Goal: Information Seeking & Learning: Learn about a topic

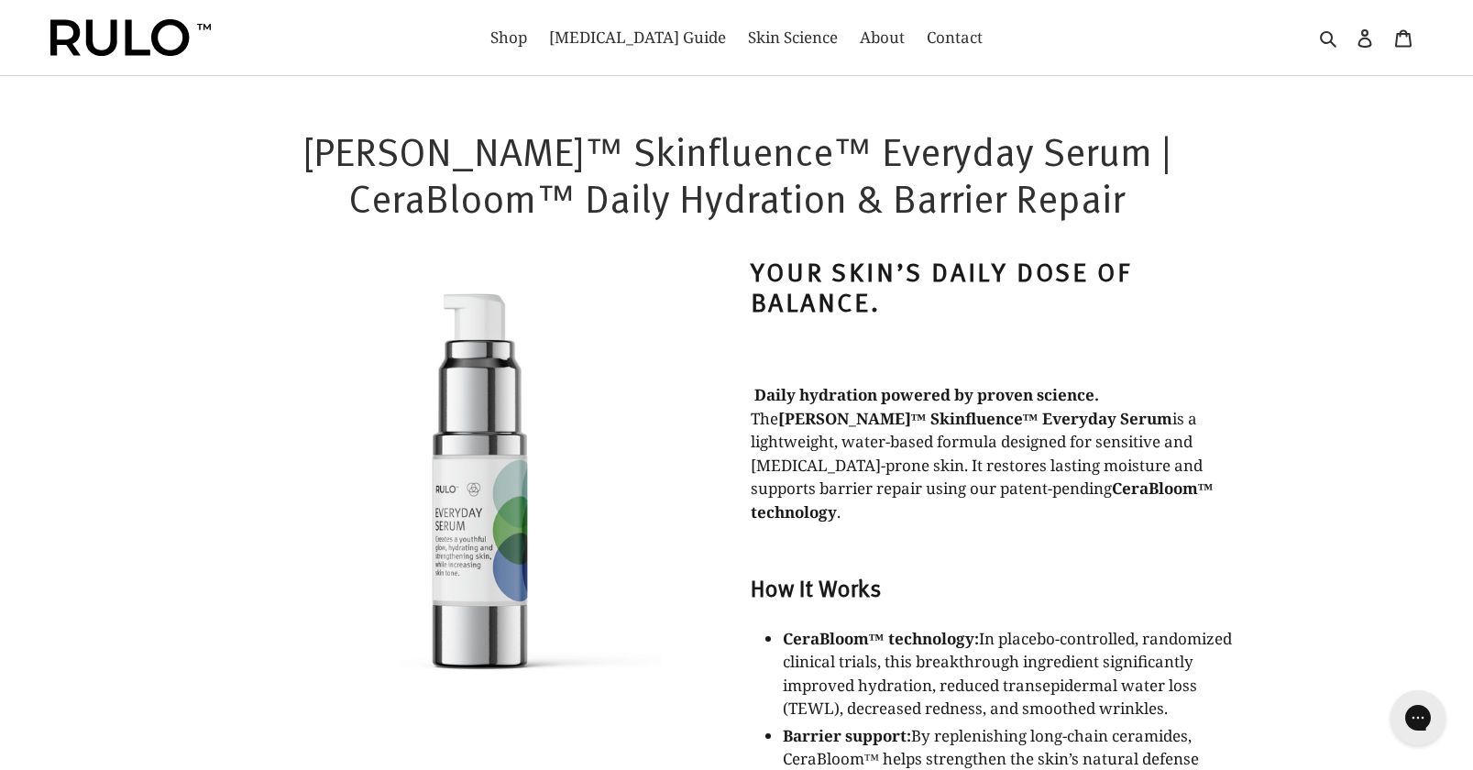
select select "most-helpful"
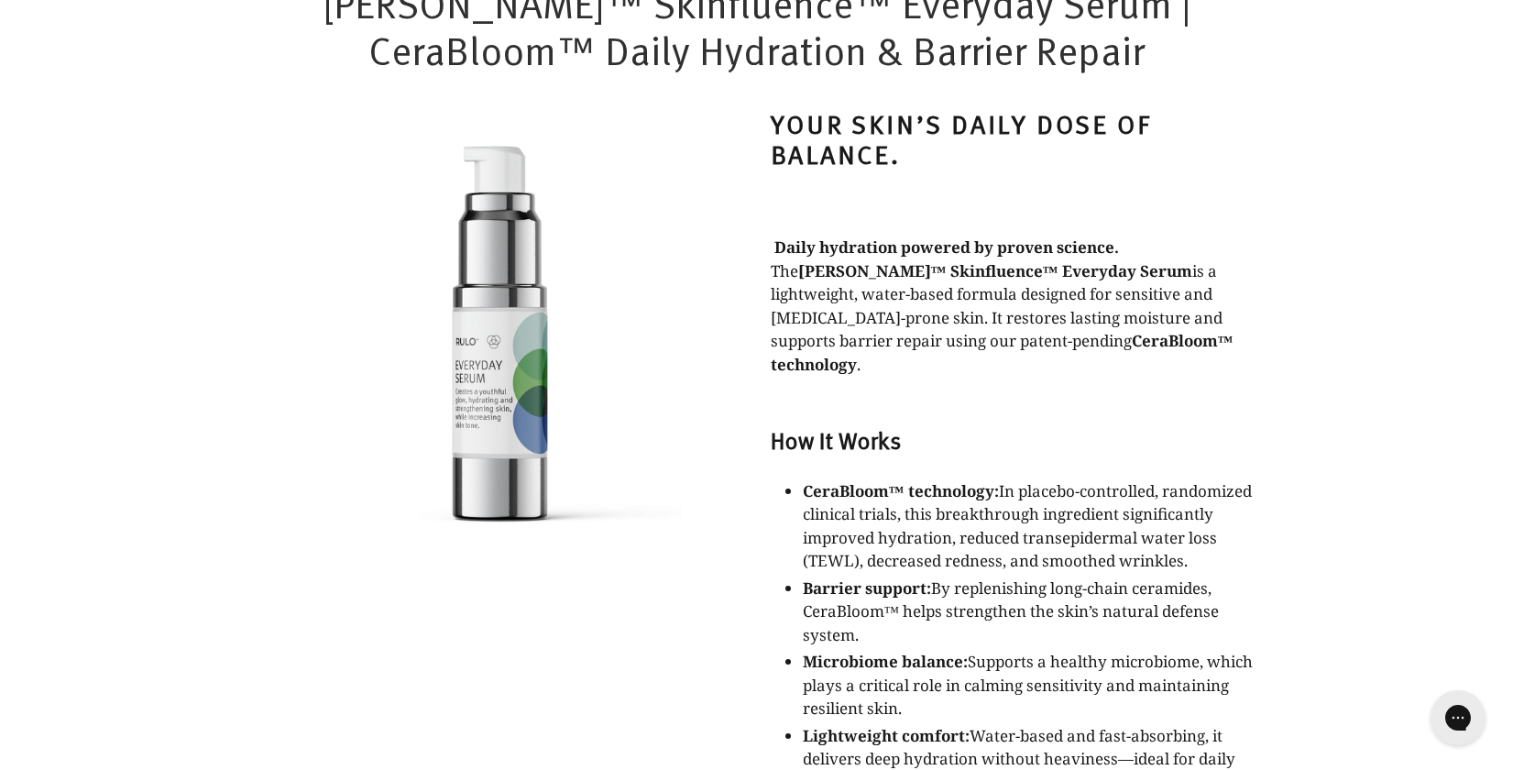
scroll to position [52, 0]
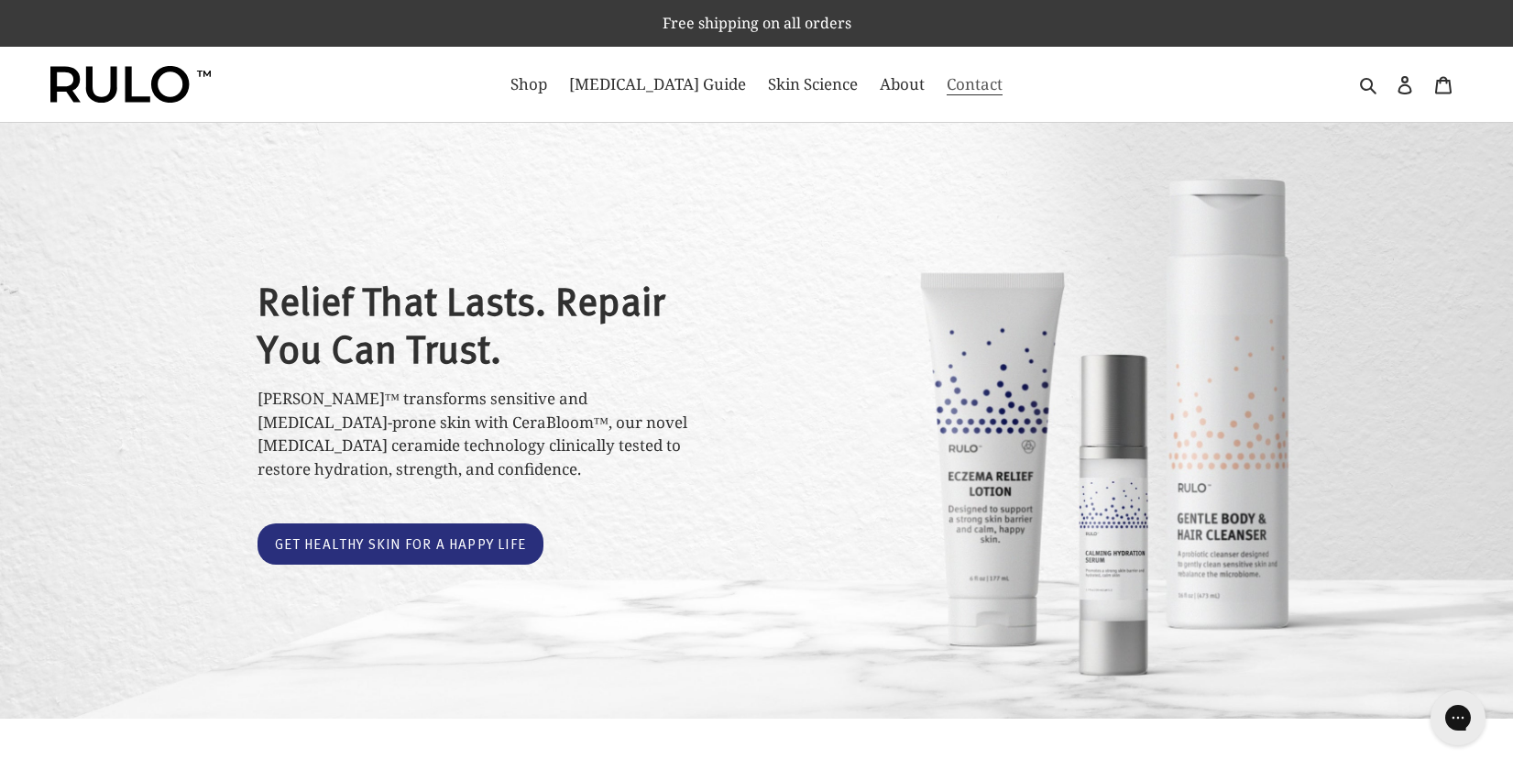
click at [947, 81] on span "Contact" at bounding box center [975, 84] width 56 height 22
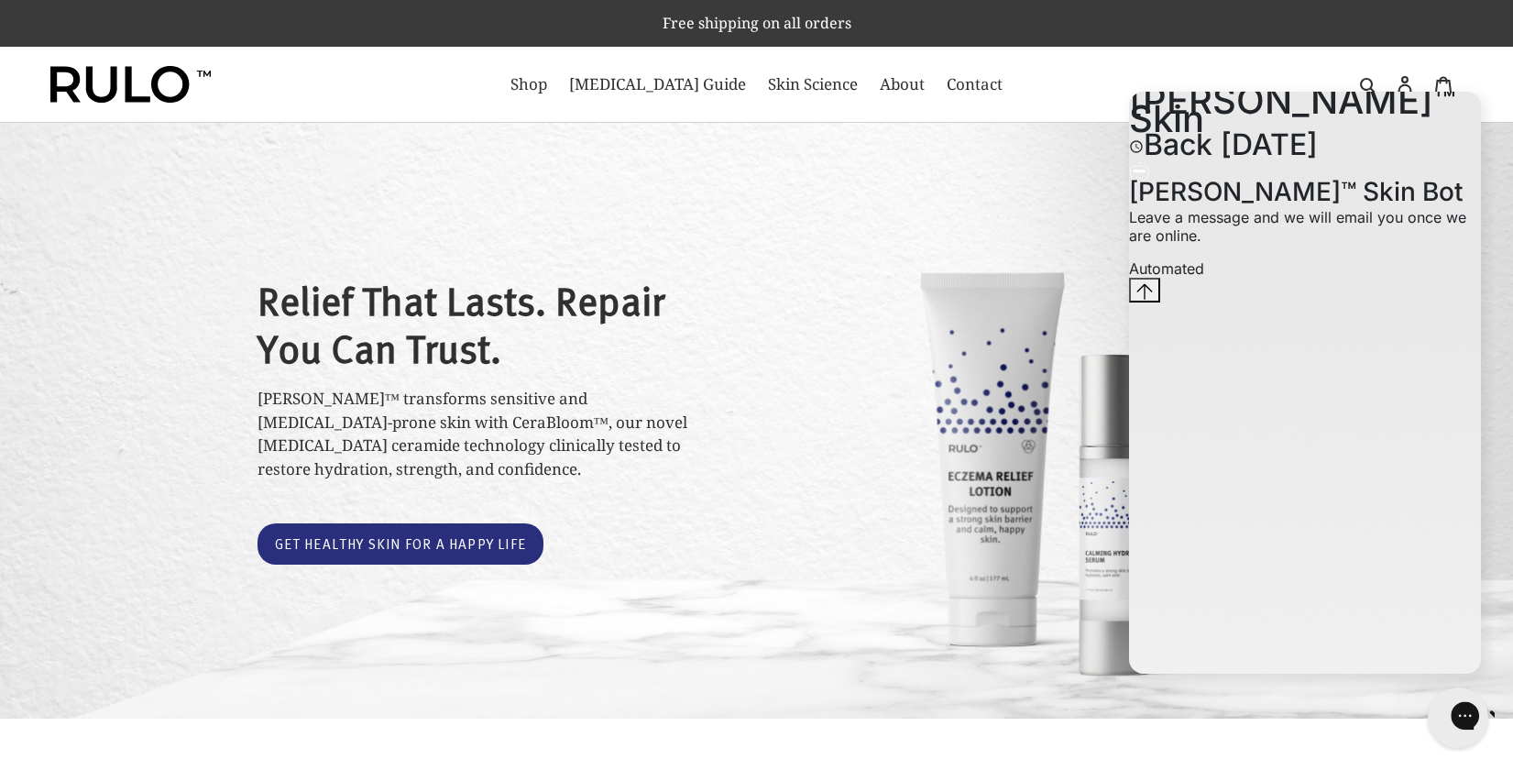
click at [1512, 713] on icon "Gorgias live chat" at bounding box center [1530, 715] width 19 height 19
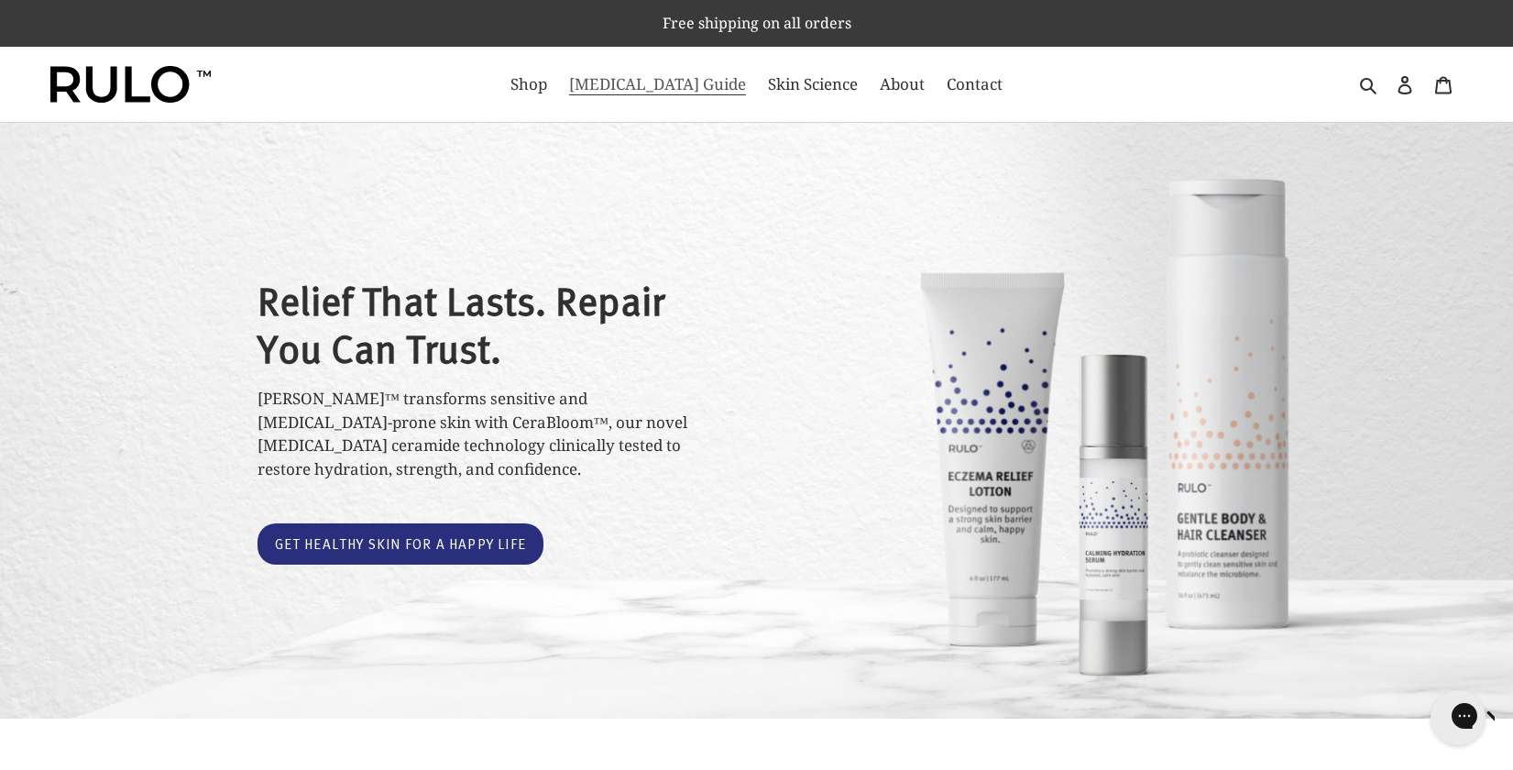
click at [649, 89] on span "[MEDICAL_DATA] Guide" at bounding box center [657, 84] width 177 height 22
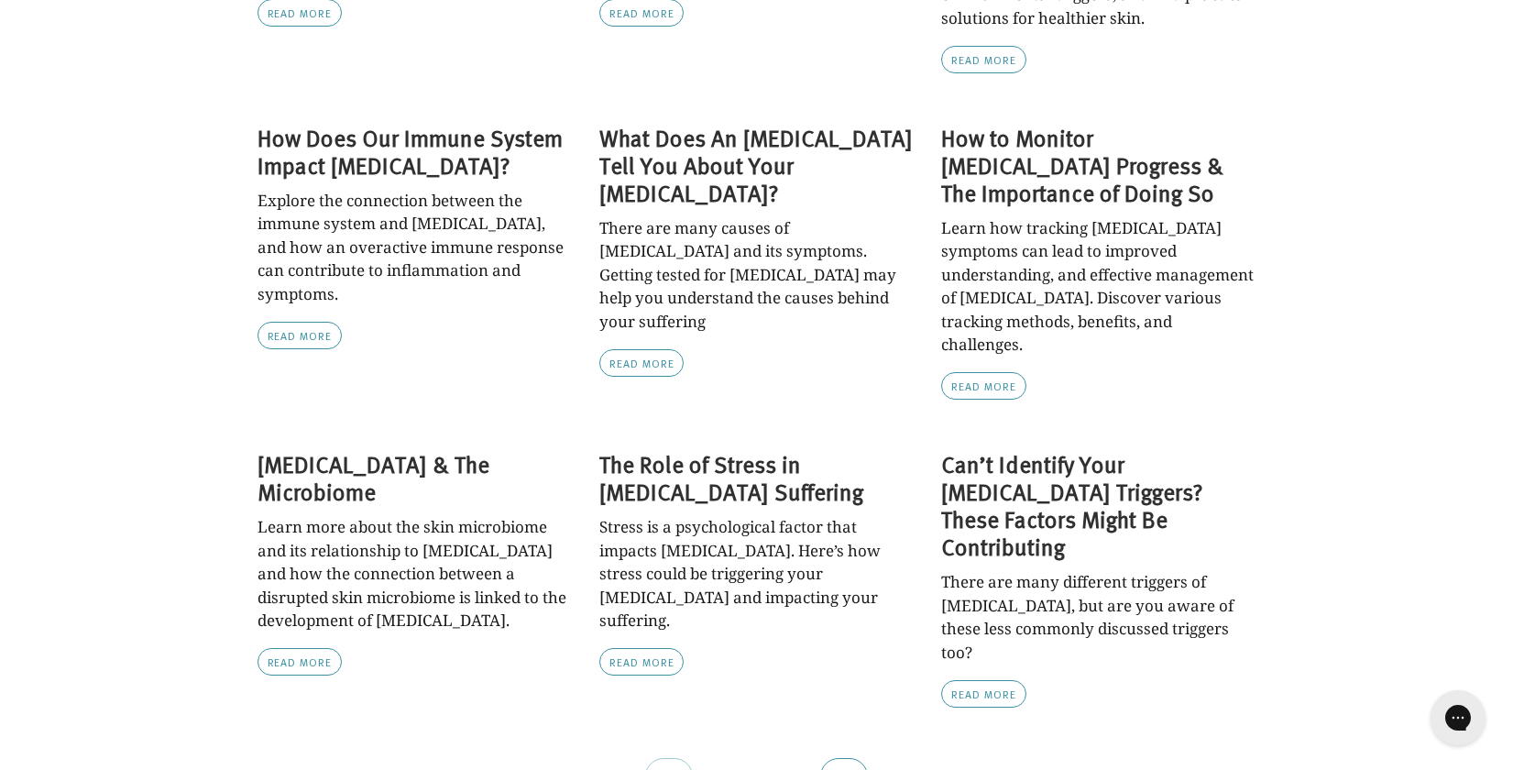
scroll to position [1646, 0]
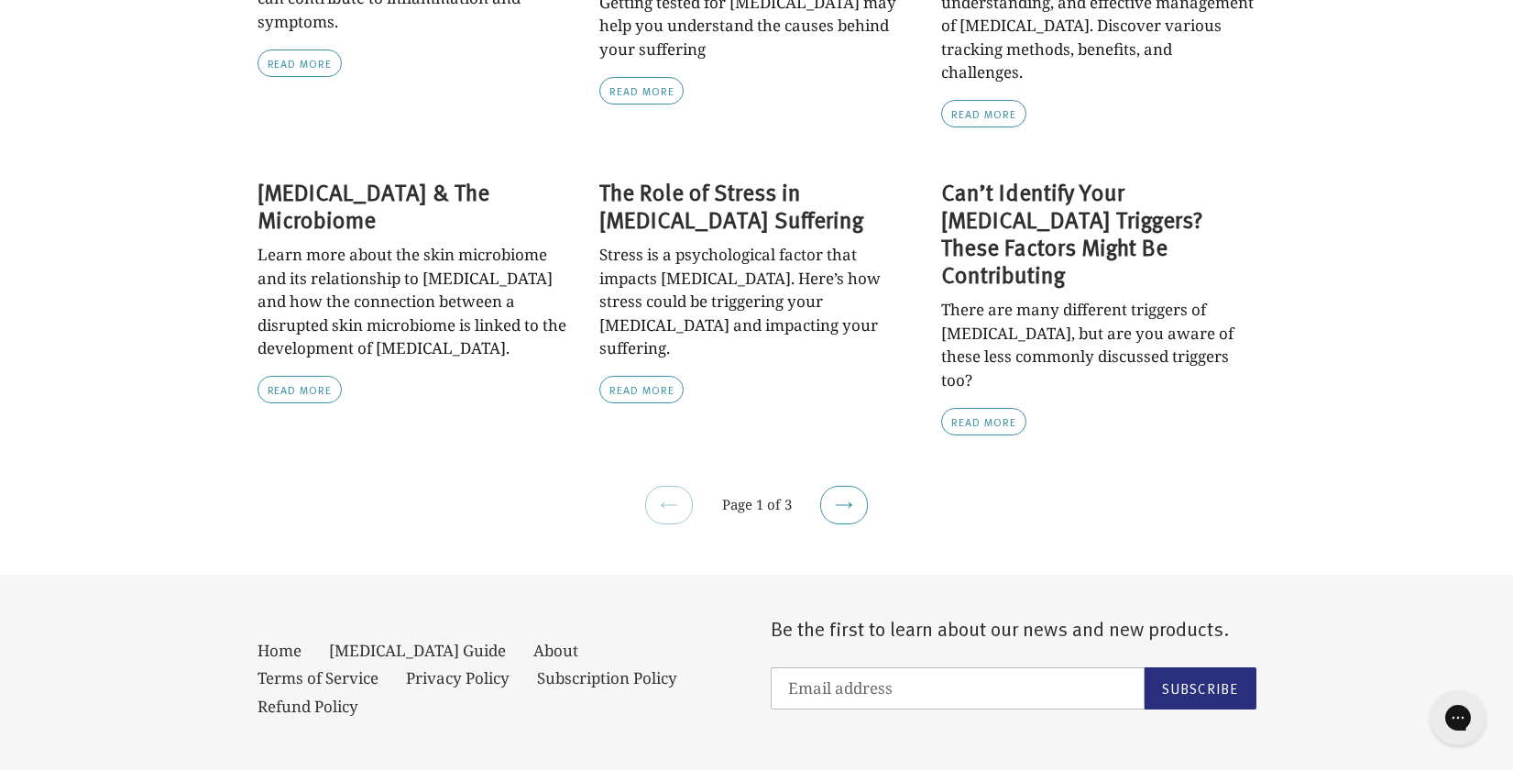
click at [822, 486] on li "Next page" at bounding box center [844, 505] width 48 height 38
click at [830, 486] on link "Next page" at bounding box center [844, 505] width 48 height 38
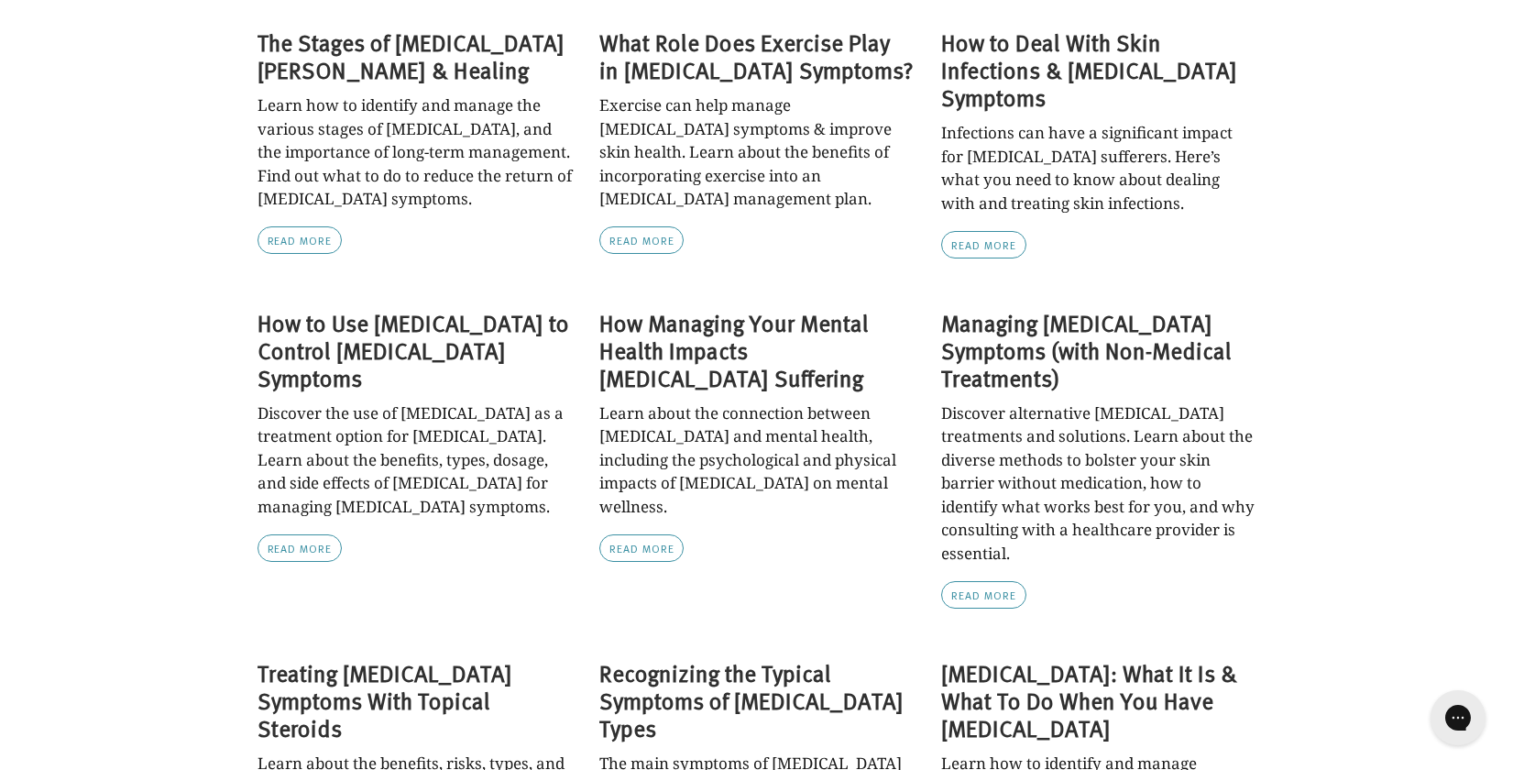
scroll to position [1669, 0]
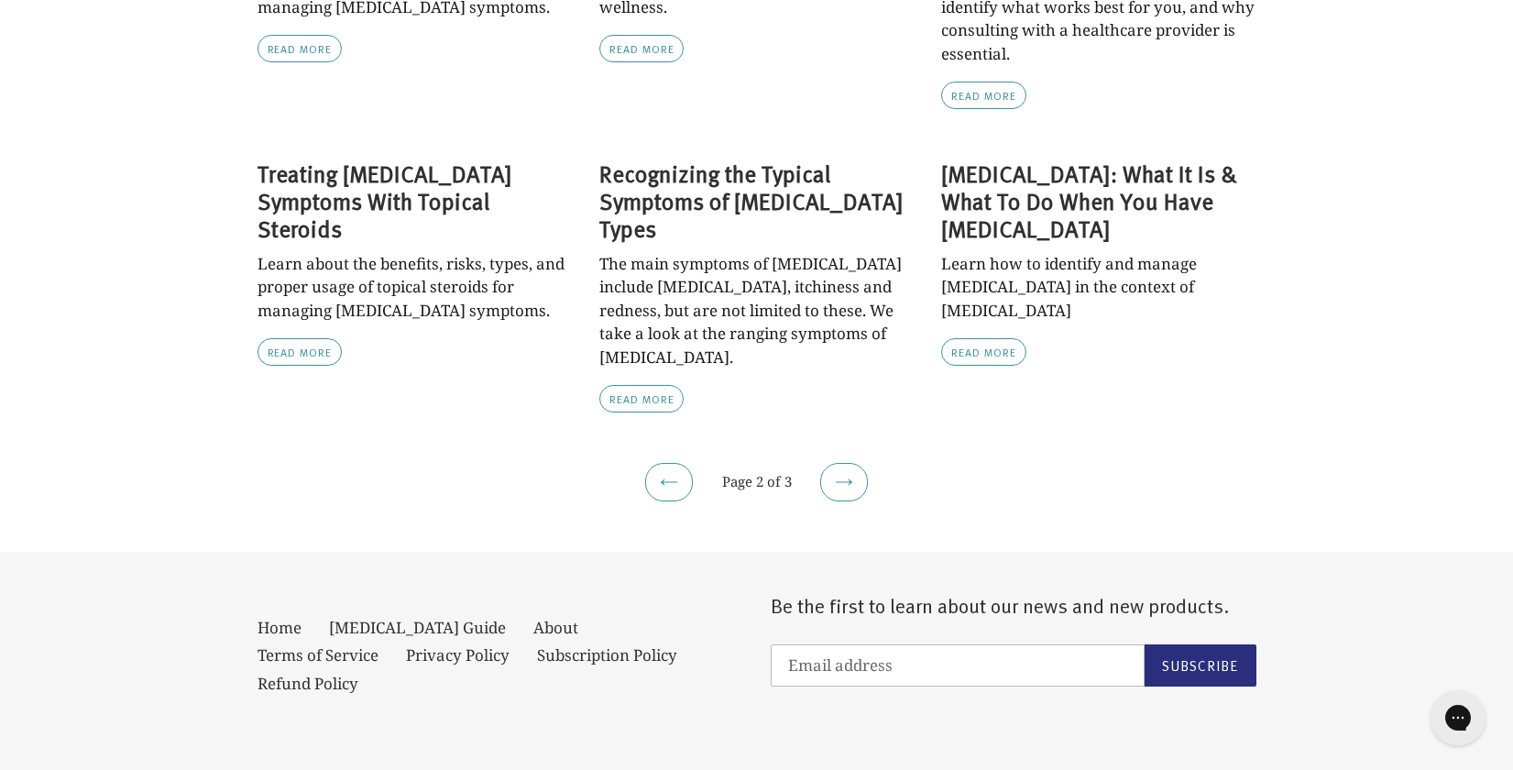
click at [850, 289] on li "Recognizing the Typical Symptoms of Eczema Types The main symptoms of eczema in…" at bounding box center [743, 310] width 342 height 303
click at [847, 473] on icon at bounding box center [844, 482] width 18 height 18
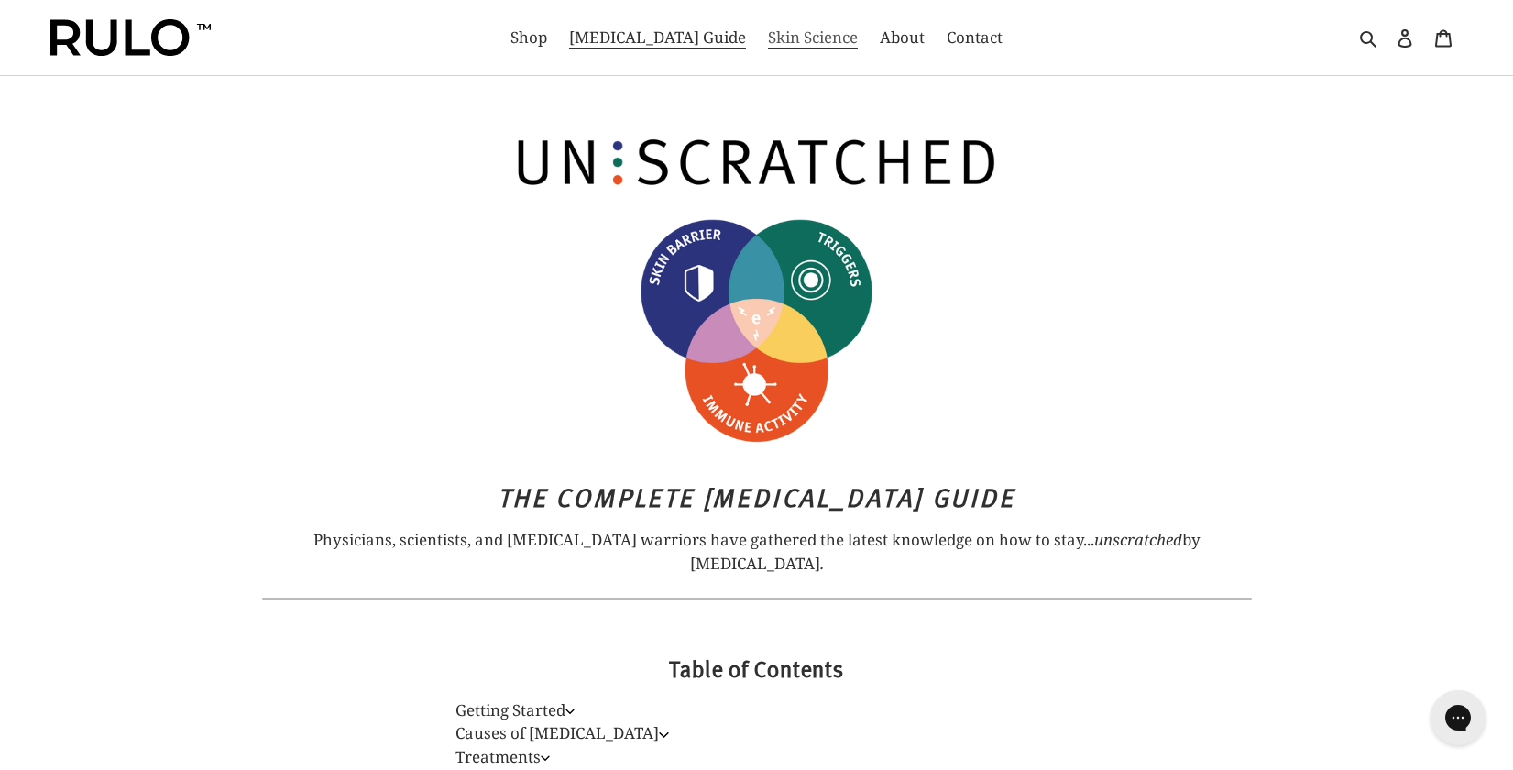
click at [768, 37] on span "Skin Science" at bounding box center [813, 38] width 90 height 22
click at [232, 2] on div at bounding box center [226, 37] width 353 height 75
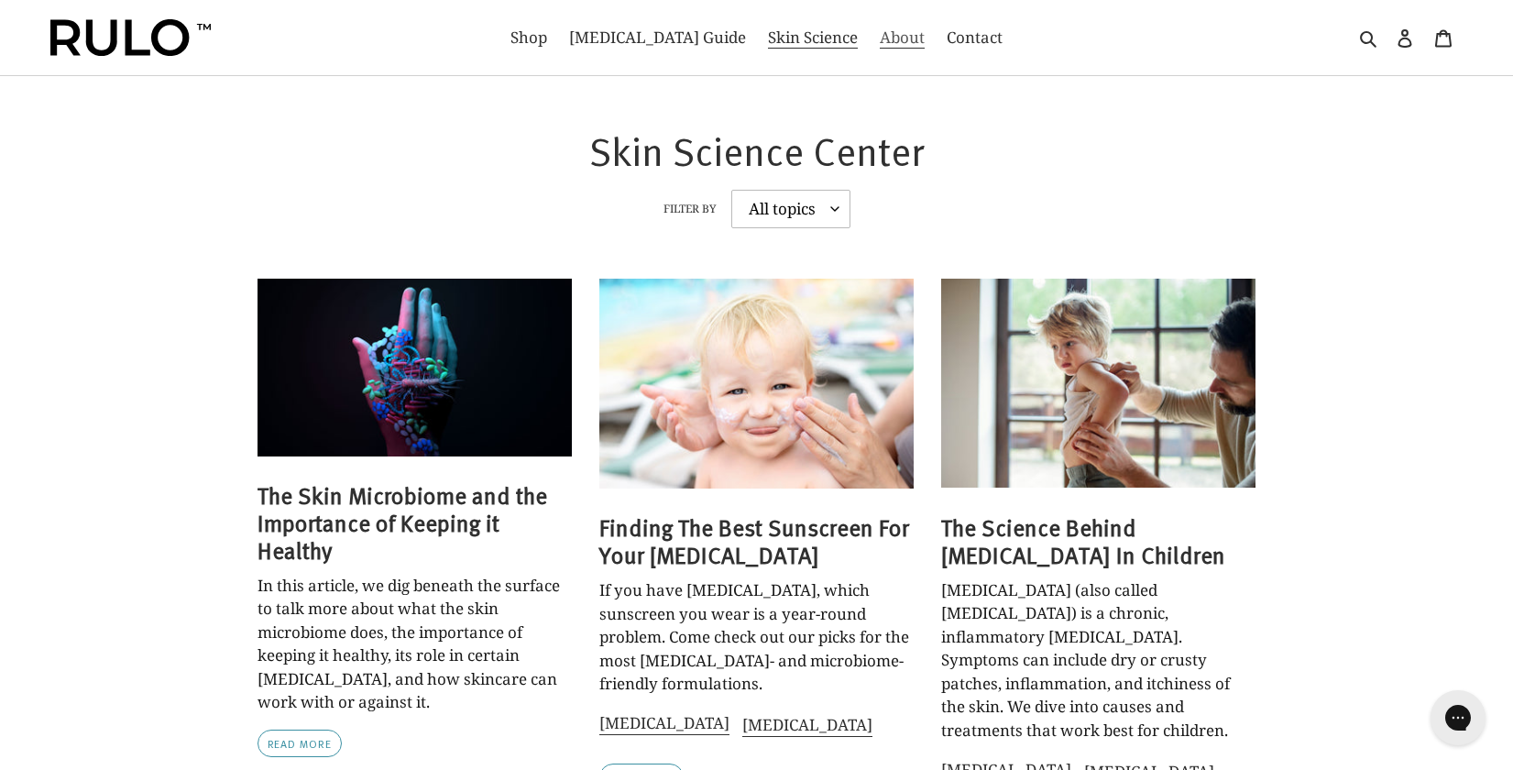
click at [880, 45] on span "About" at bounding box center [902, 38] width 45 height 22
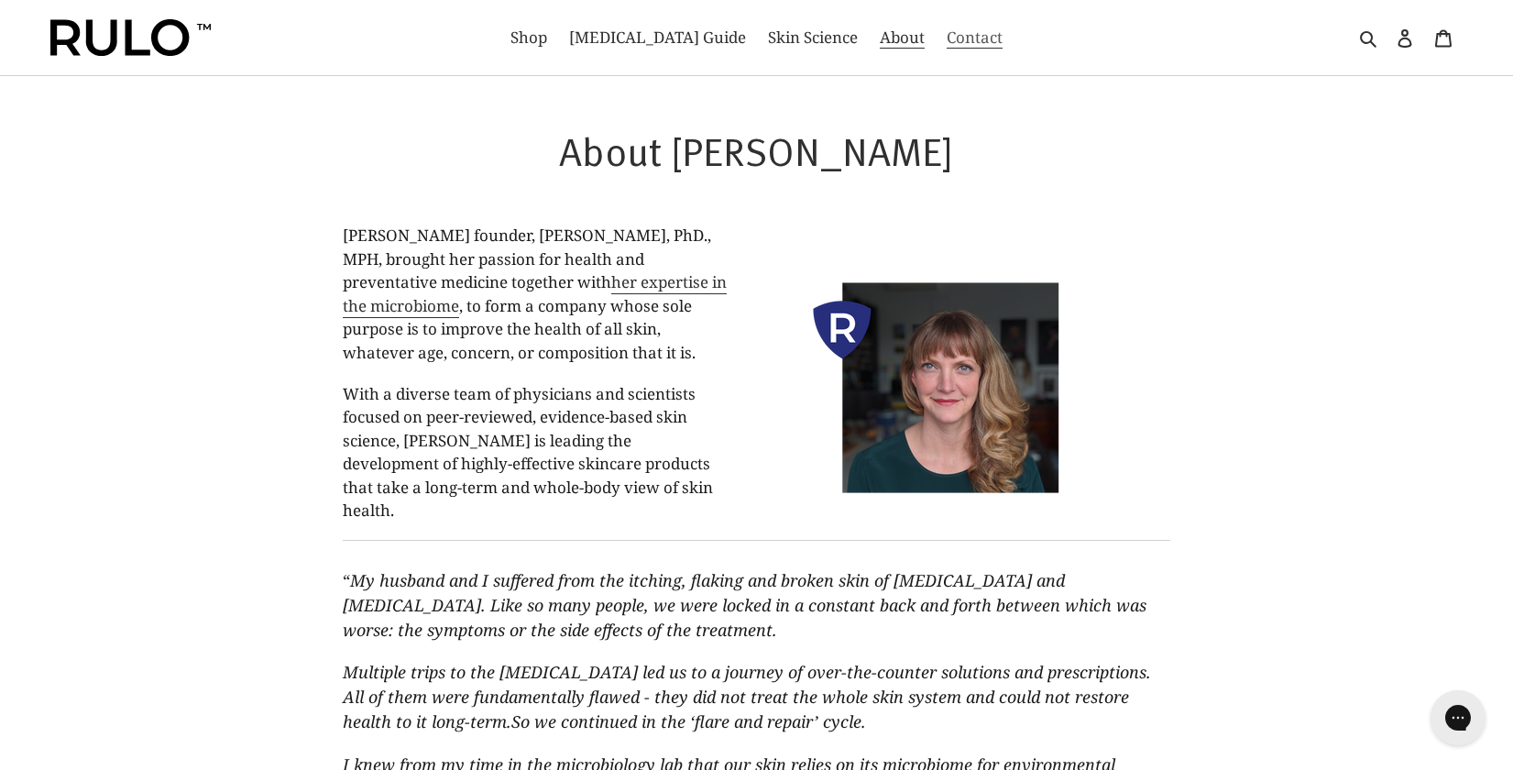
click at [947, 48] on span "Contact" at bounding box center [975, 38] width 56 height 22
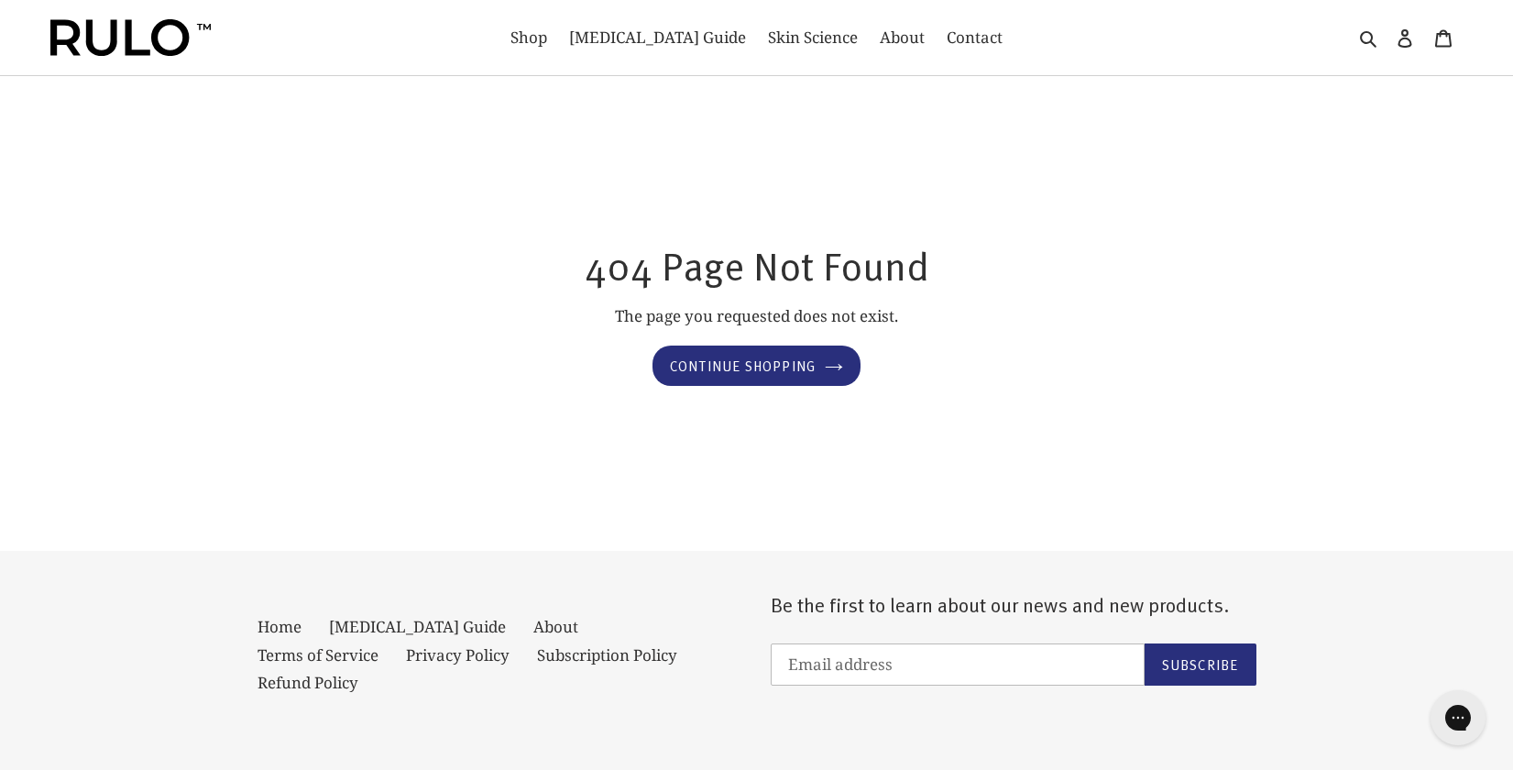
click at [679, 272] on h1 "404 Page Not Found" at bounding box center [757, 265] width 898 height 48
click at [793, 356] on link "Continue shopping" at bounding box center [757, 366] width 208 height 41
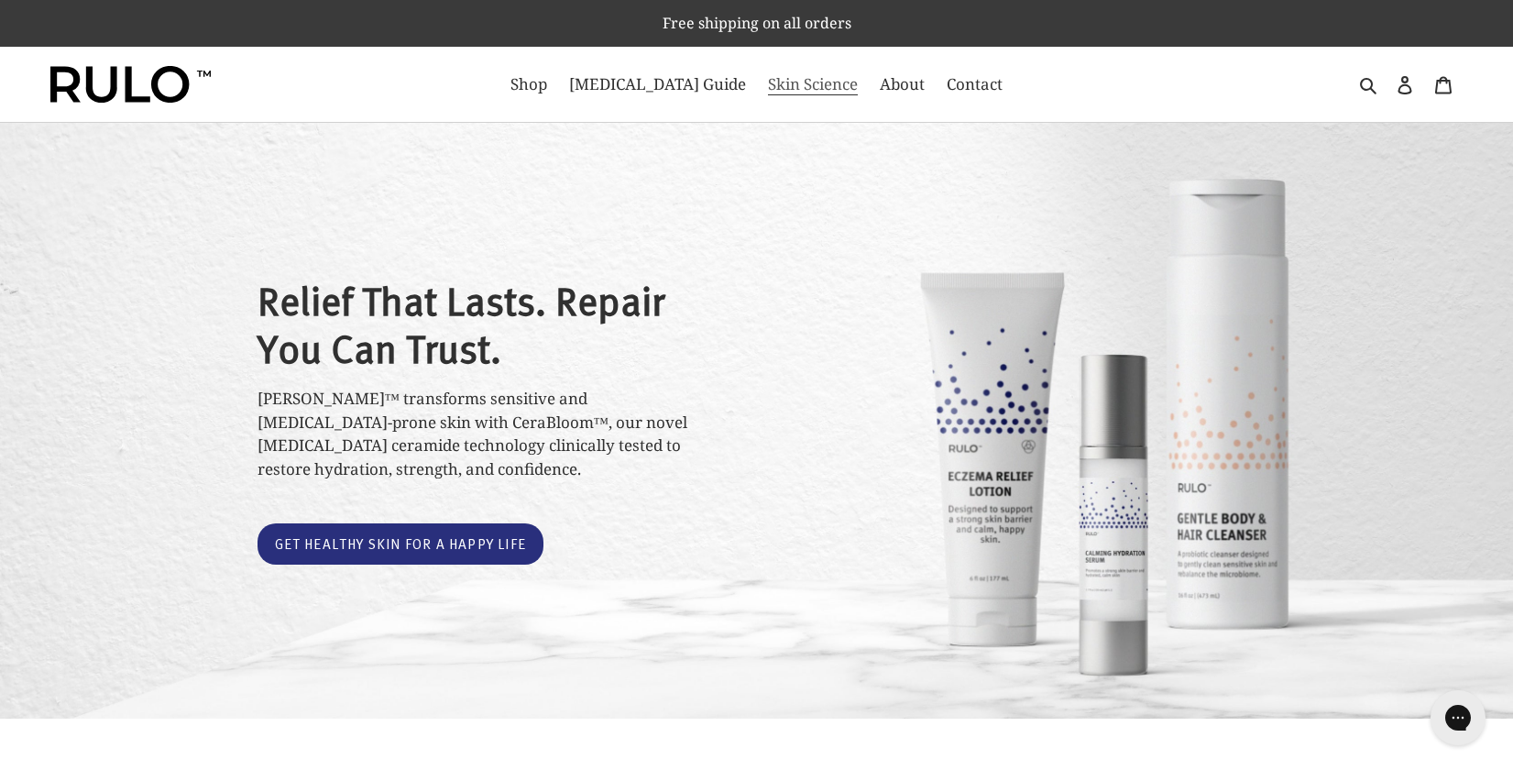
click at [780, 81] on span "Skin Science" at bounding box center [813, 84] width 90 height 22
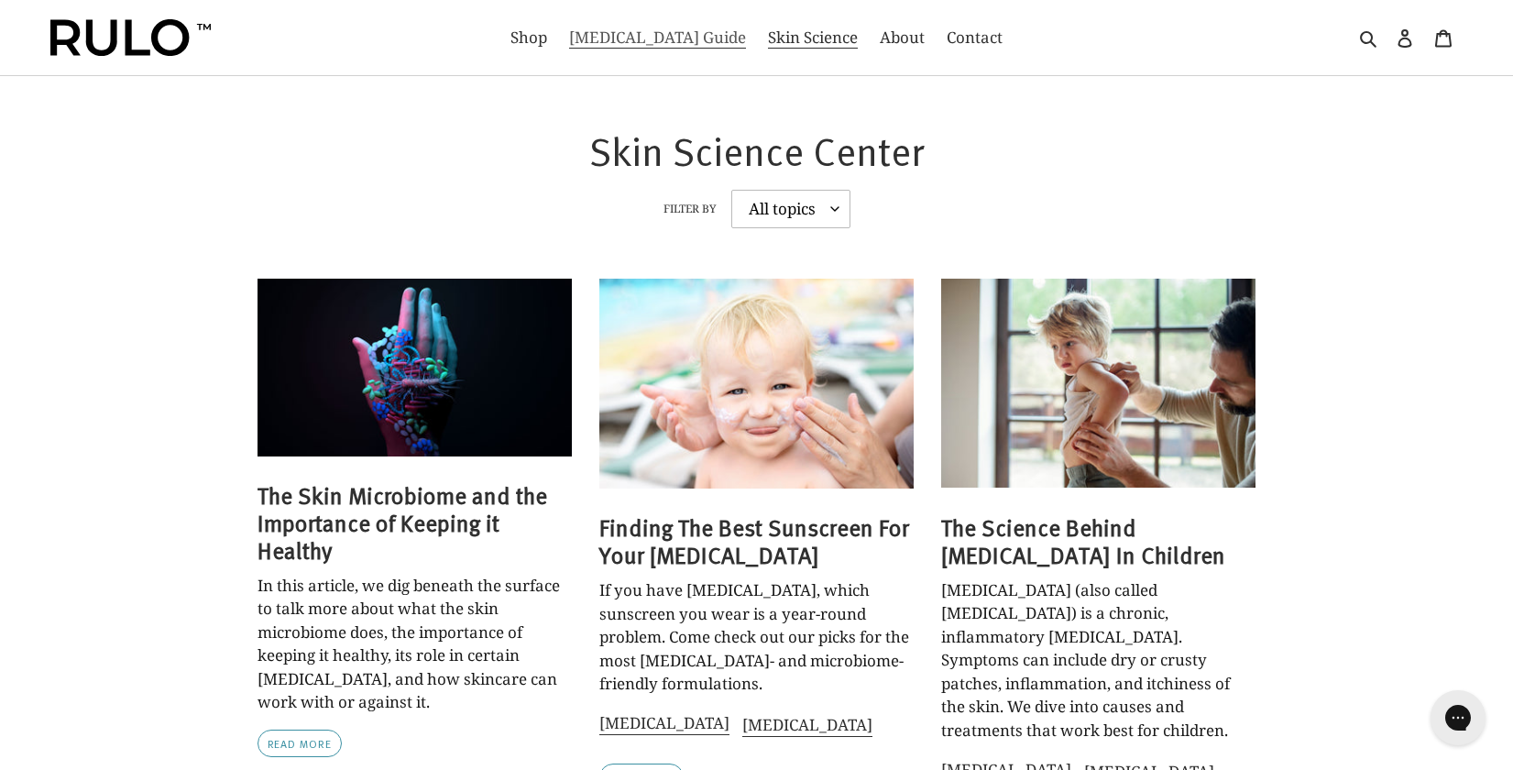
click at [628, 43] on span "[MEDICAL_DATA] Guide" at bounding box center [657, 38] width 177 height 22
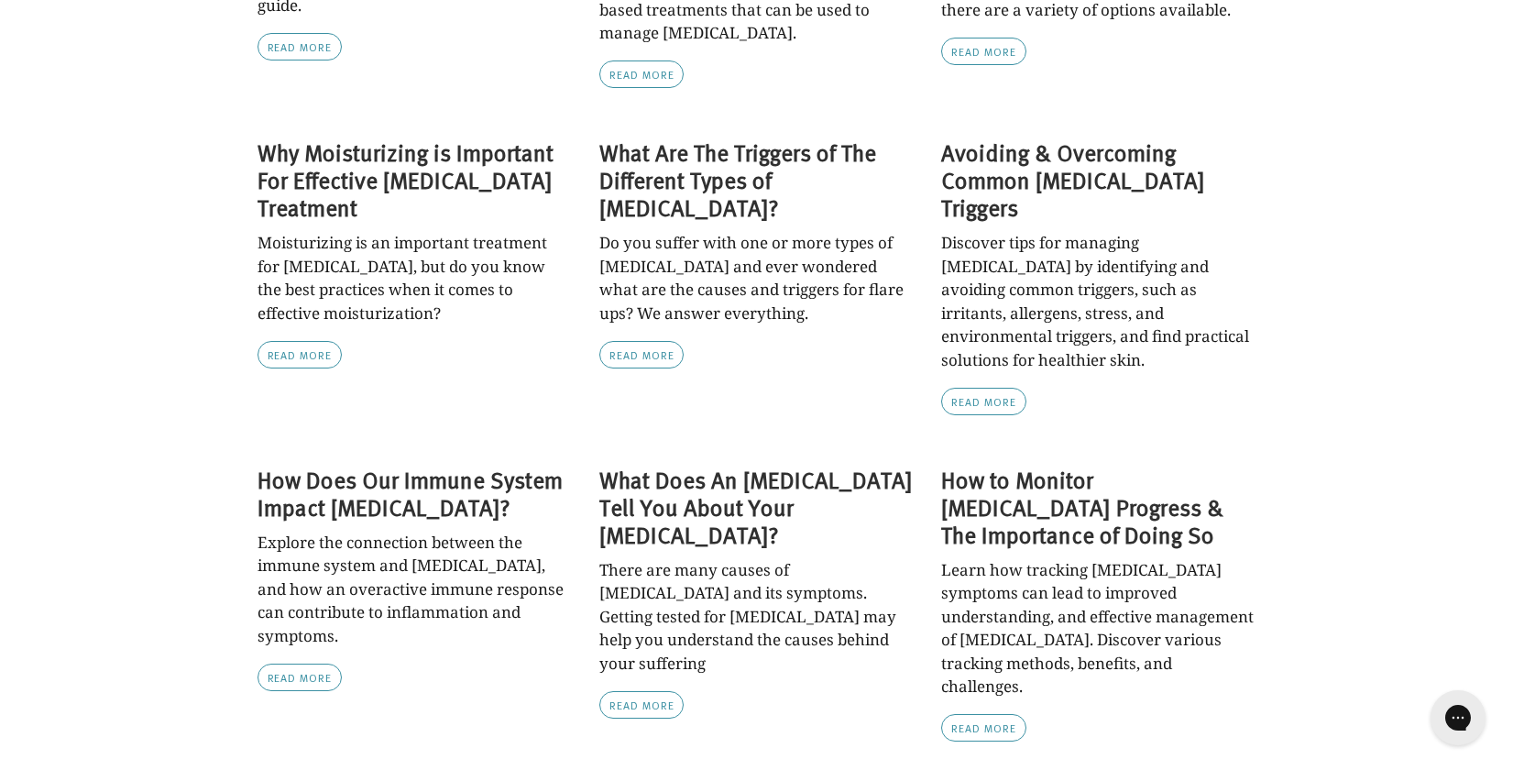
scroll to position [1646, 0]
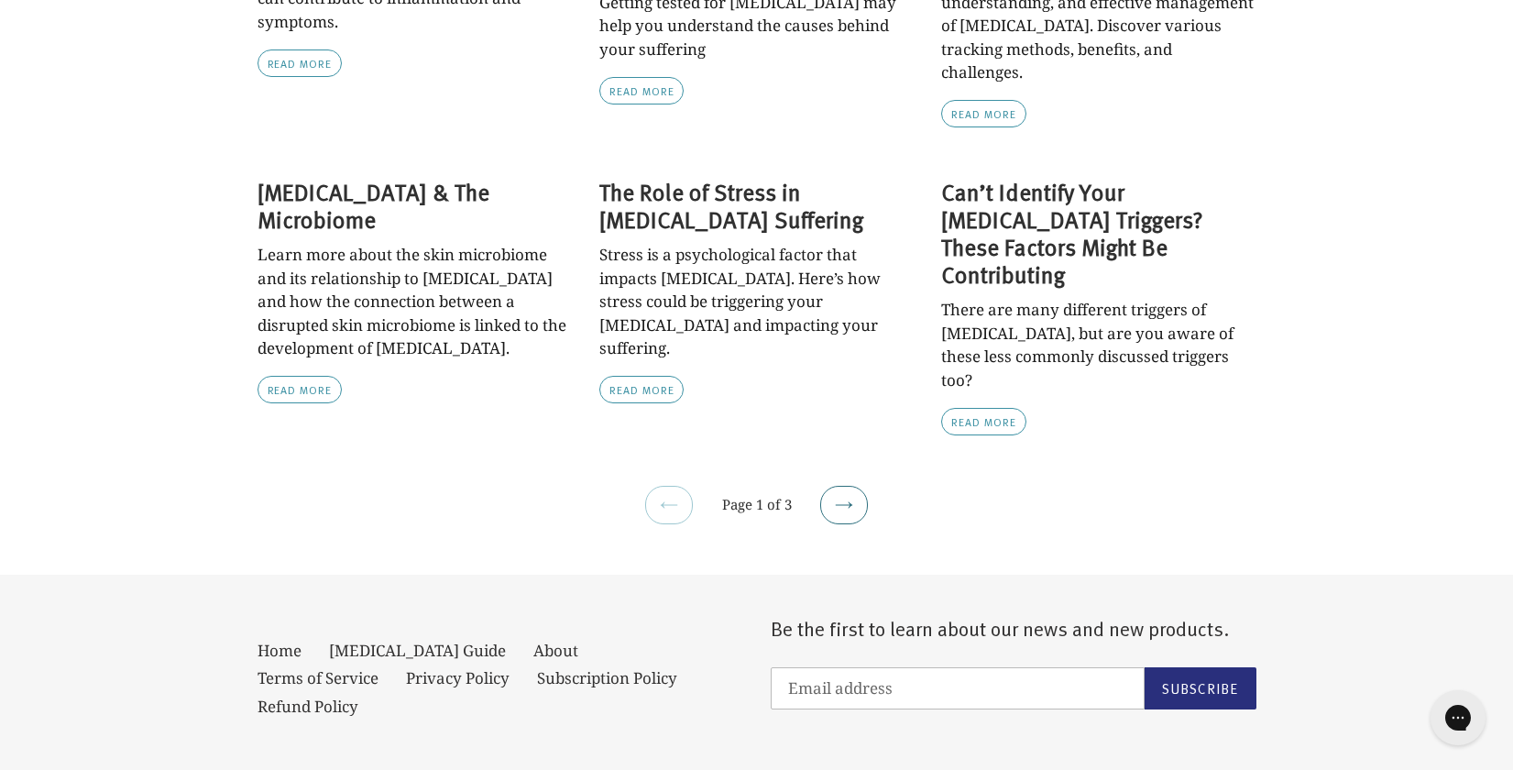
click at [825, 486] on link "Next page" at bounding box center [844, 505] width 48 height 38
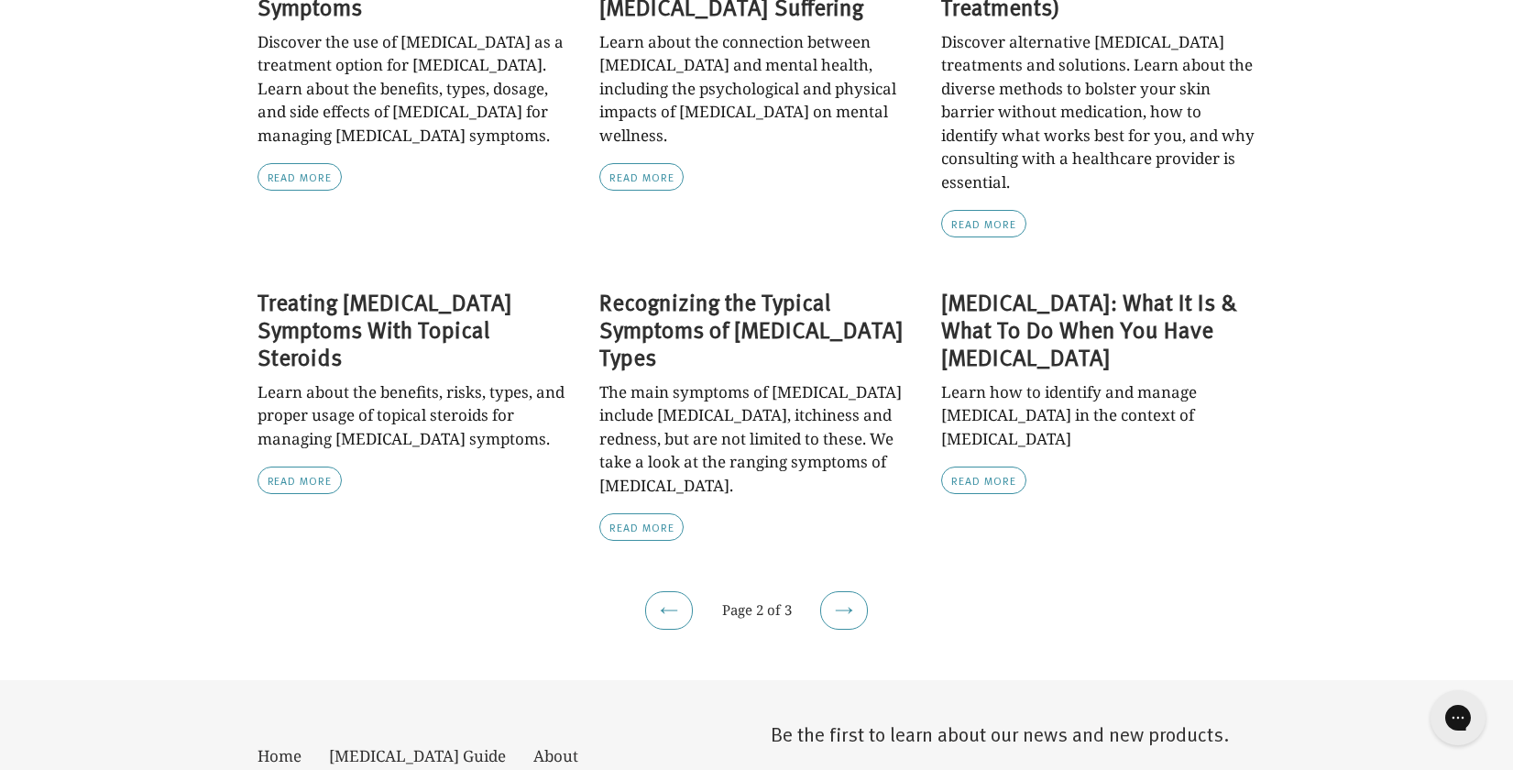
scroll to position [1669, 0]
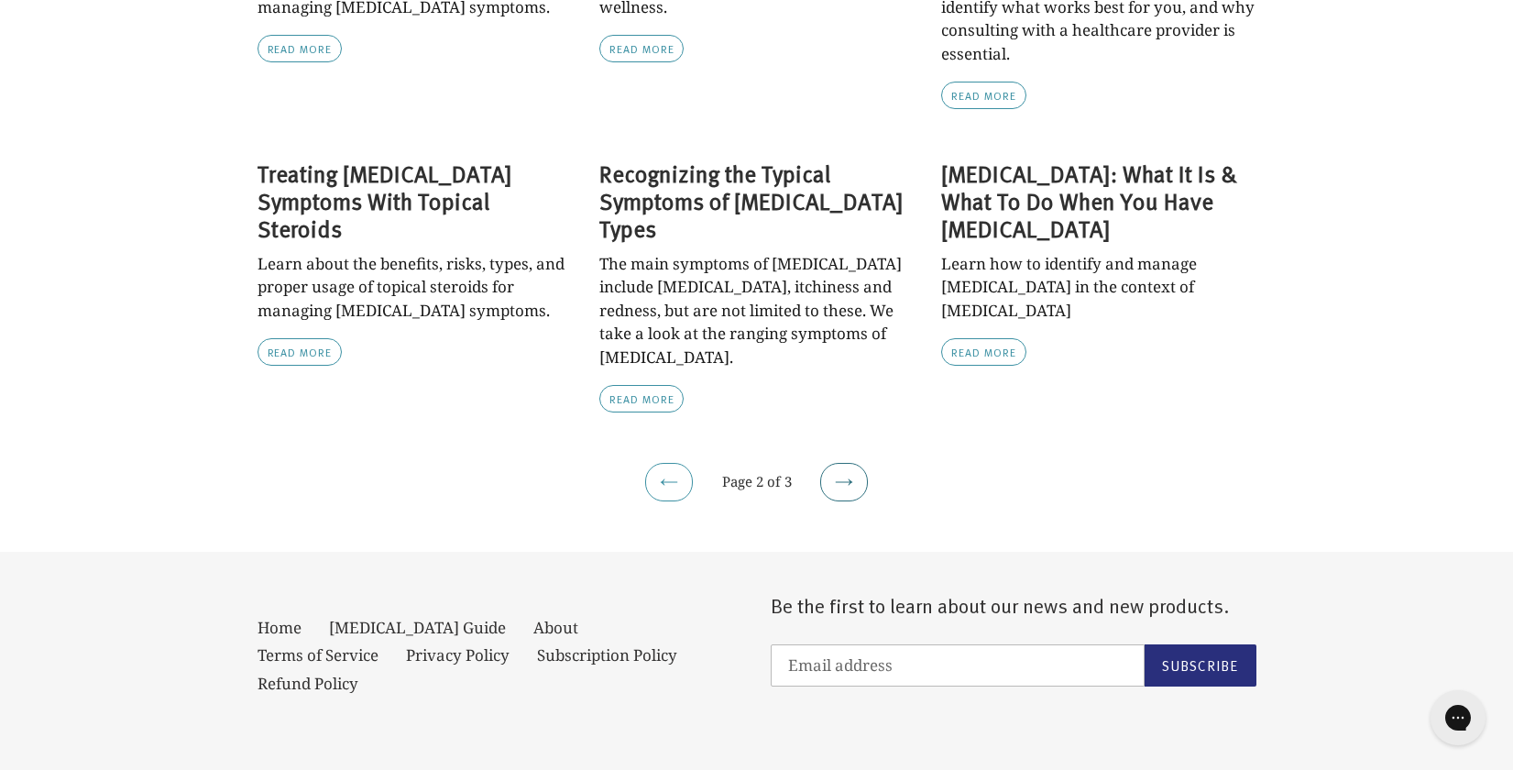
click at [853, 463] on link "Next page" at bounding box center [844, 482] width 48 height 38
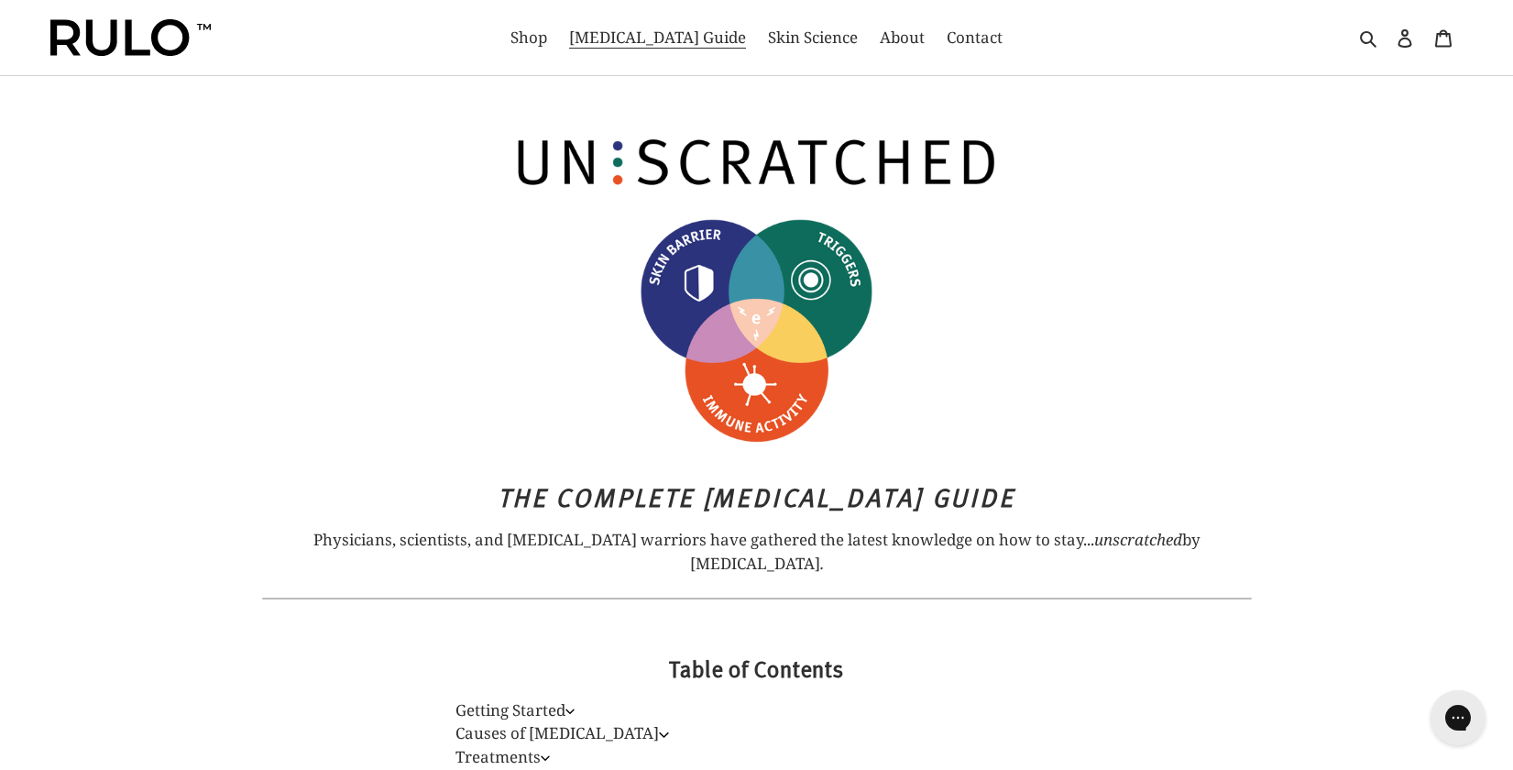
click at [96, 59] on div at bounding box center [226, 37] width 353 height 75
click at [95, 54] on img at bounding box center [130, 37] width 160 height 37
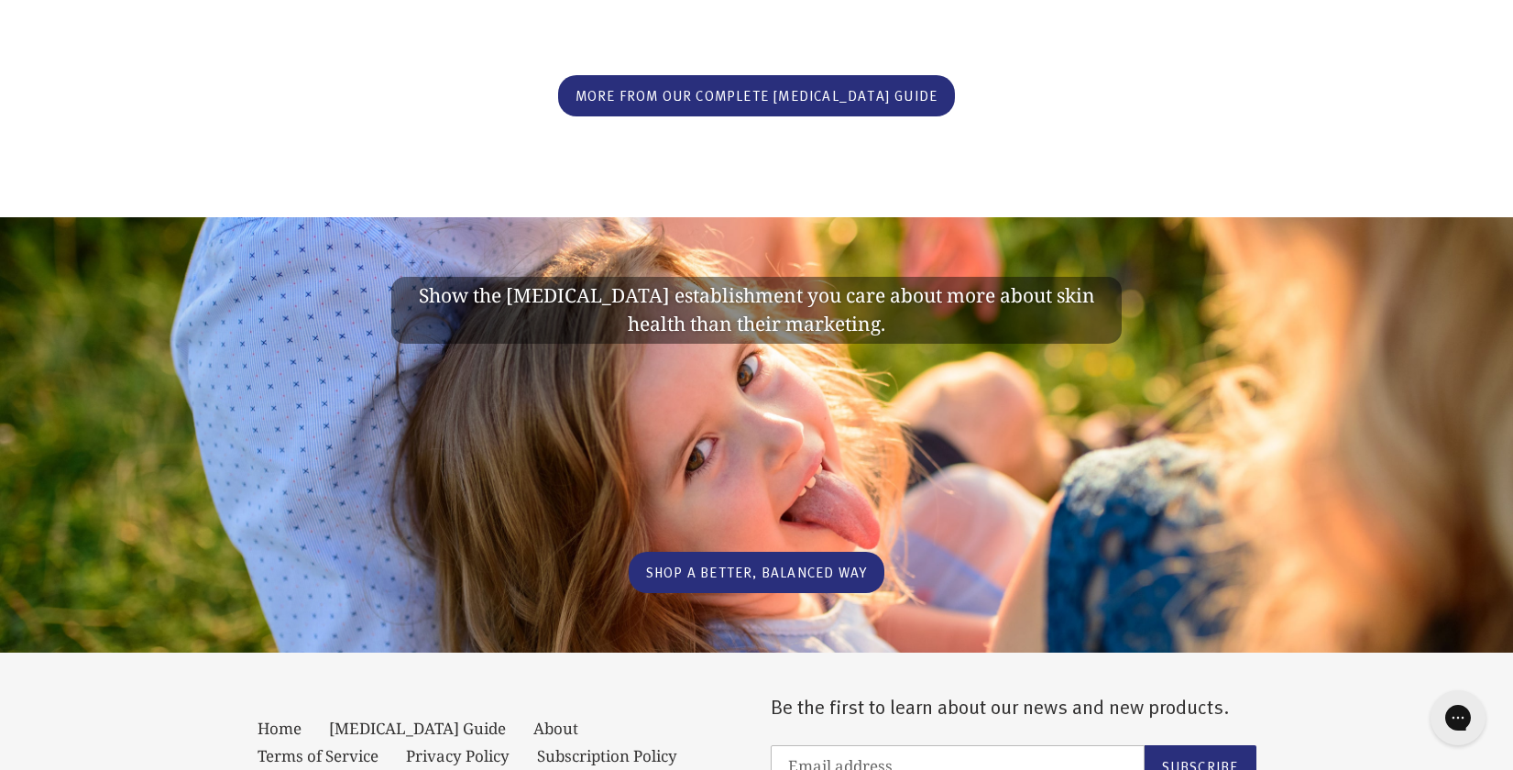
scroll to position [3732, 0]
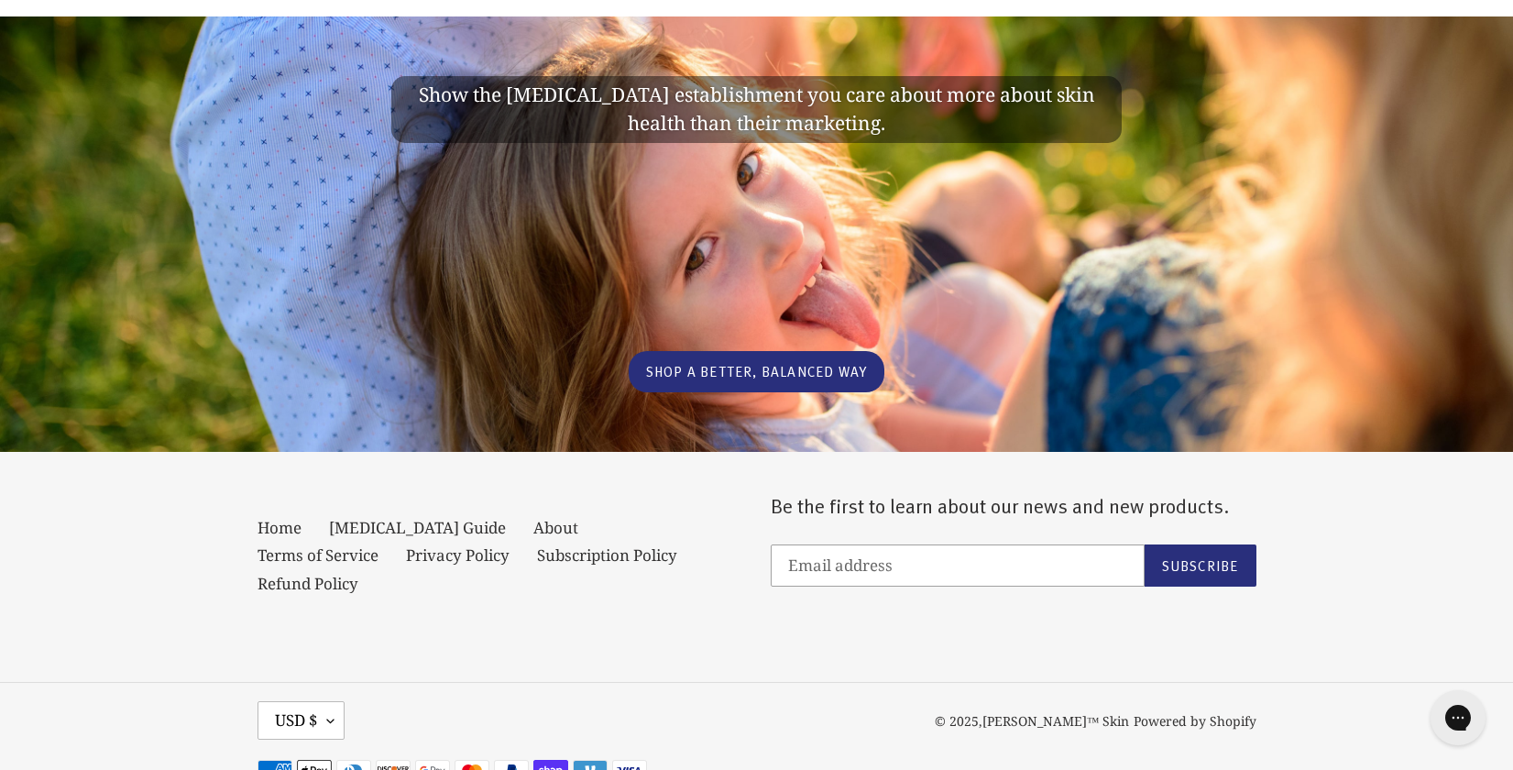
click at [885, 544] on input "Email address" at bounding box center [958, 565] width 374 height 42
type input "madeline@beginhealth.com"
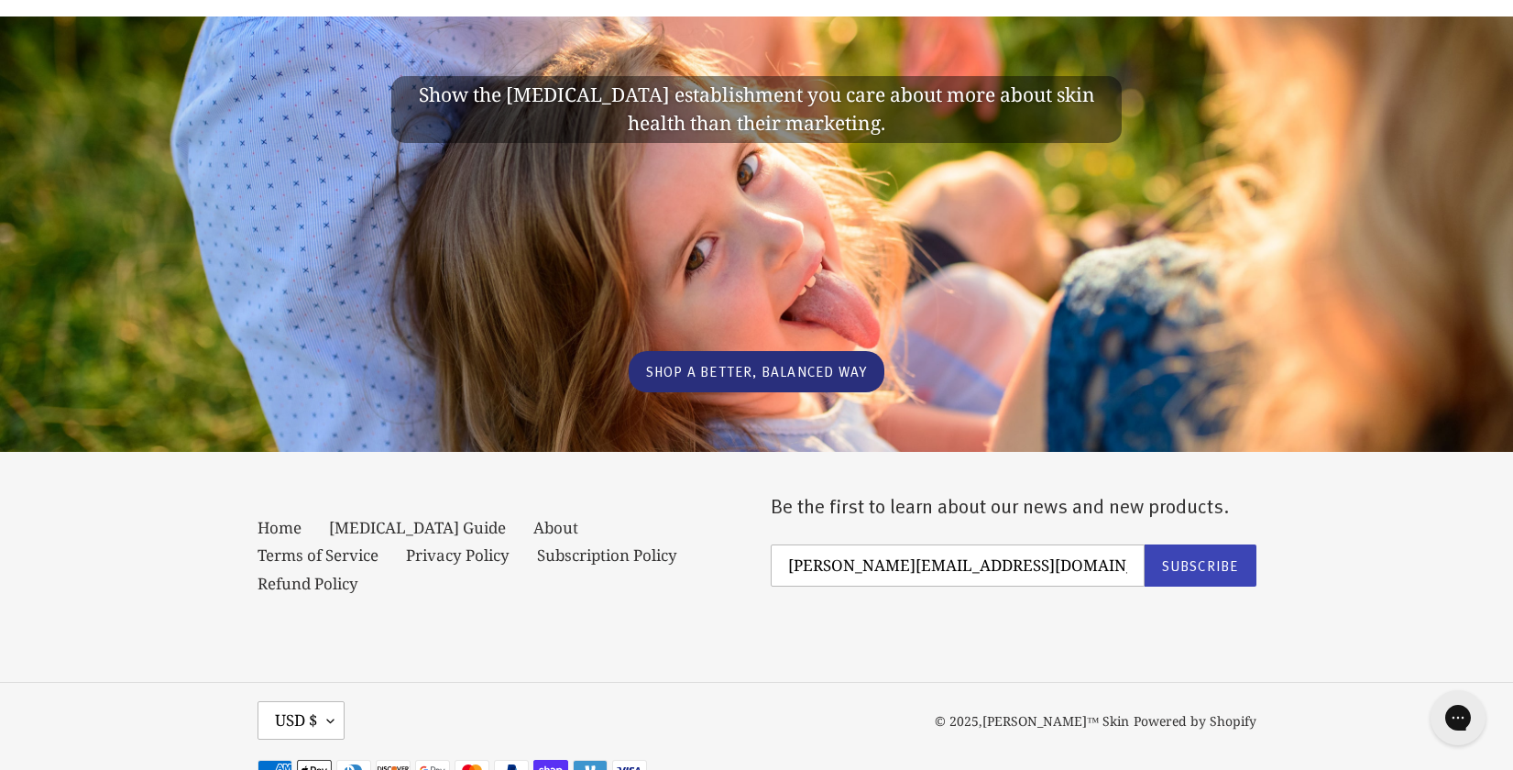
click at [1212, 555] on span "Subscribe" at bounding box center [1200, 564] width 77 height 19
click at [1206, 538] on div "Home Eczema Guide About Terms of Service Privacy Policy Subscription Policy Ref…" at bounding box center [757, 567] width 999 height 148
click at [1206, 555] on span "Subscribe" at bounding box center [1200, 564] width 77 height 19
